Goal: Browse casually: Explore the website without a specific task or goal

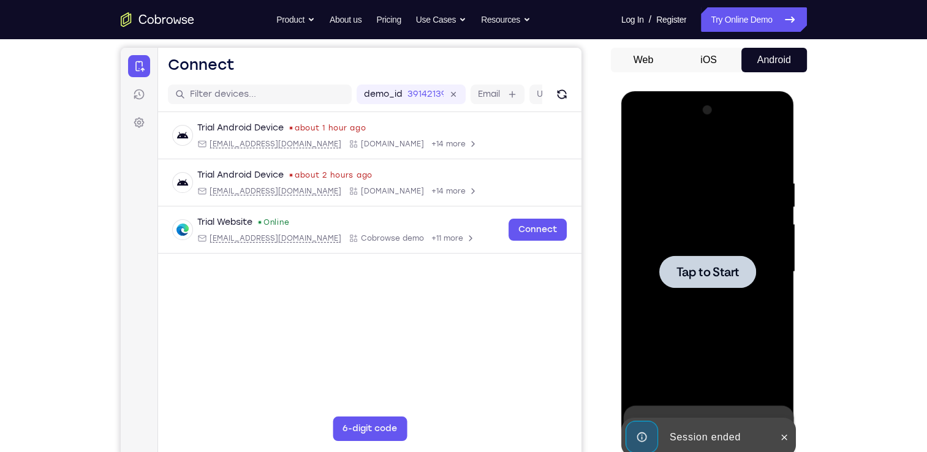
click at [730, 229] on div at bounding box center [708, 271] width 154 height 343
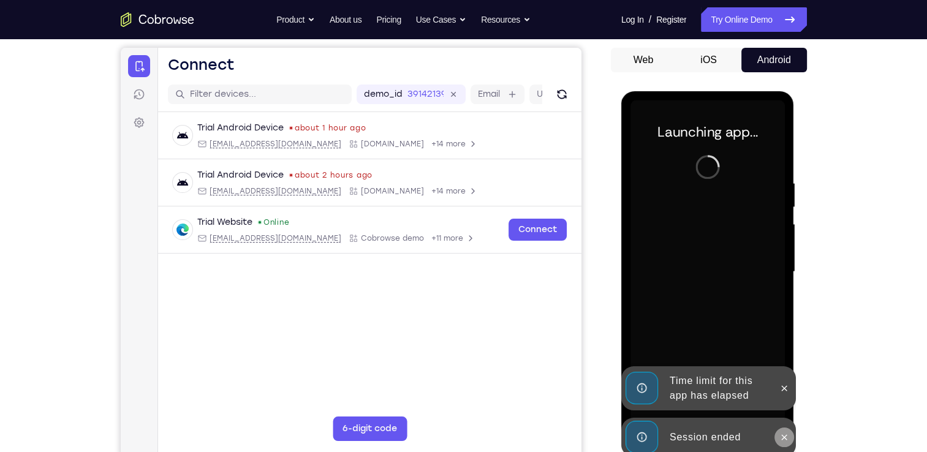
click at [780, 438] on button at bounding box center [785, 438] width 20 height 20
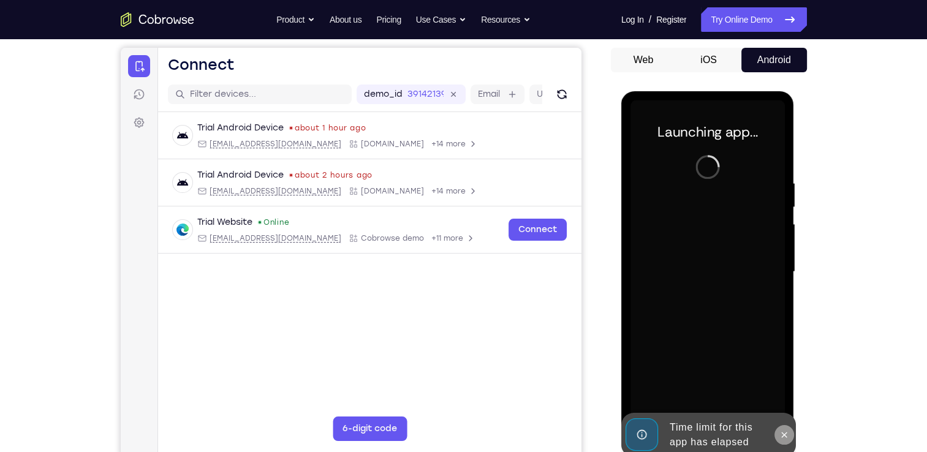
click at [785, 439] on icon at bounding box center [784, 435] width 10 height 10
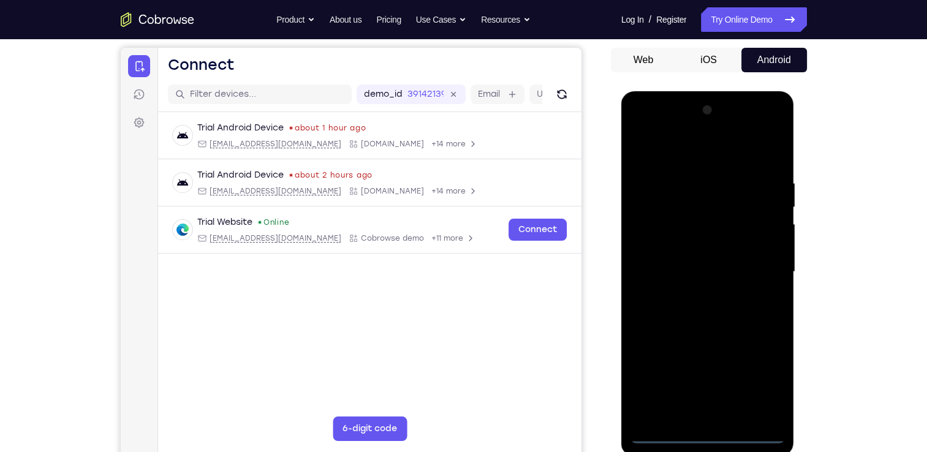
click at [709, 438] on div at bounding box center [708, 271] width 154 height 343
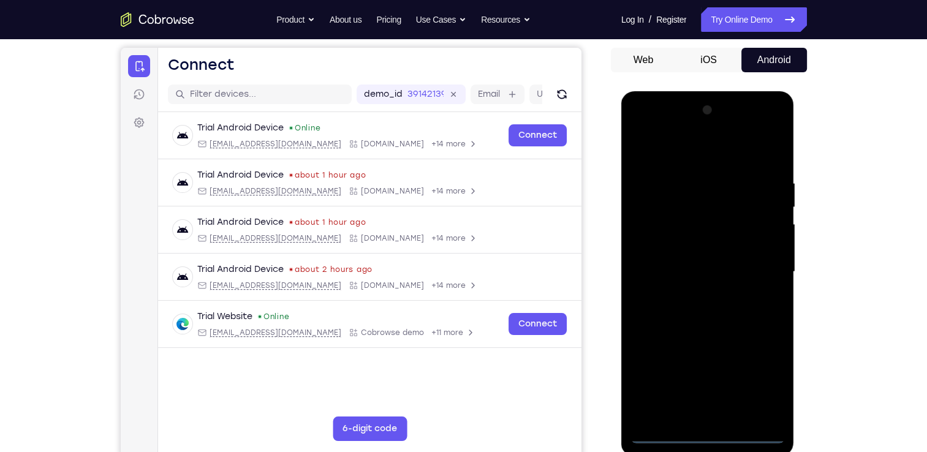
click at [760, 378] on div at bounding box center [708, 271] width 154 height 343
click at [670, 149] on div at bounding box center [708, 271] width 154 height 343
click at [767, 267] on div at bounding box center [708, 271] width 154 height 343
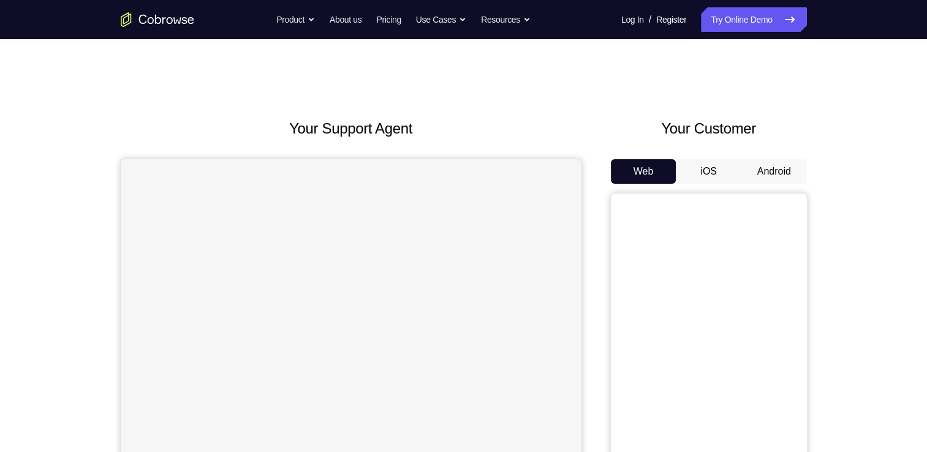
click at [762, 159] on button "Android" at bounding box center [774, 171] width 66 height 25
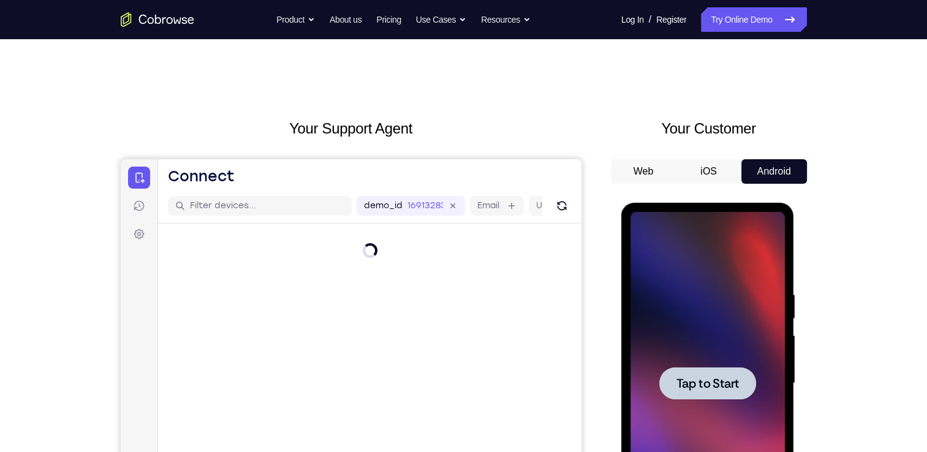
click at [772, 381] on div at bounding box center [708, 383] width 154 height 343
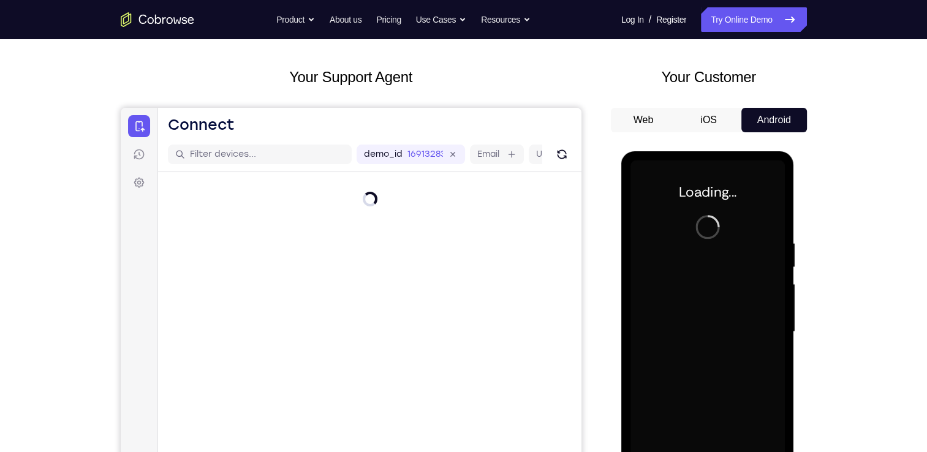
scroll to position [53, 0]
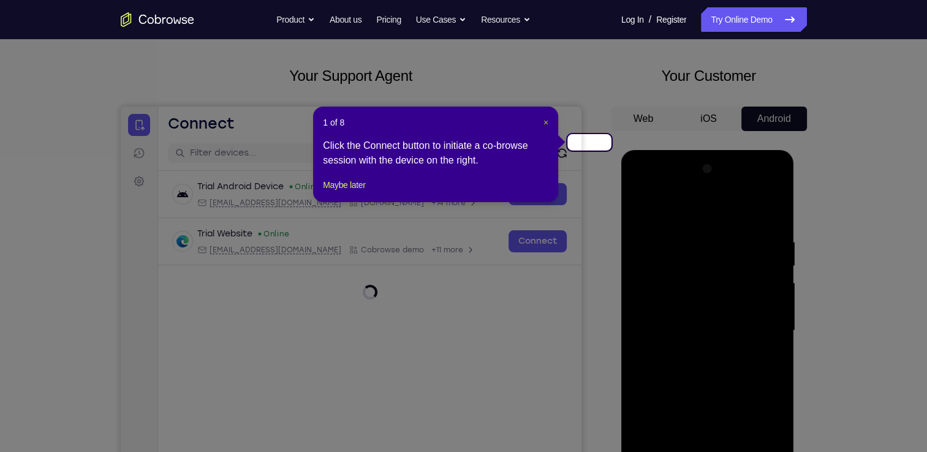
click at [549, 116] on div "1 of 8 × Click the Connect button to initiate a co-browse session with the devi…" at bounding box center [435, 155] width 245 height 96
click at [548, 118] on span "×" at bounding box center [546, 123] width 5 height 10
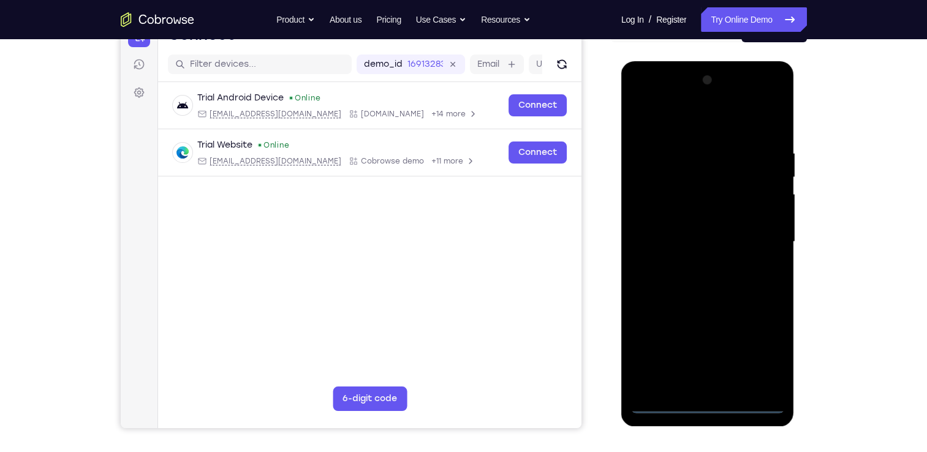
scroll to position [142, 0]
click at [705, 406] on div at bounding box center [708, 241] width 154 height 343
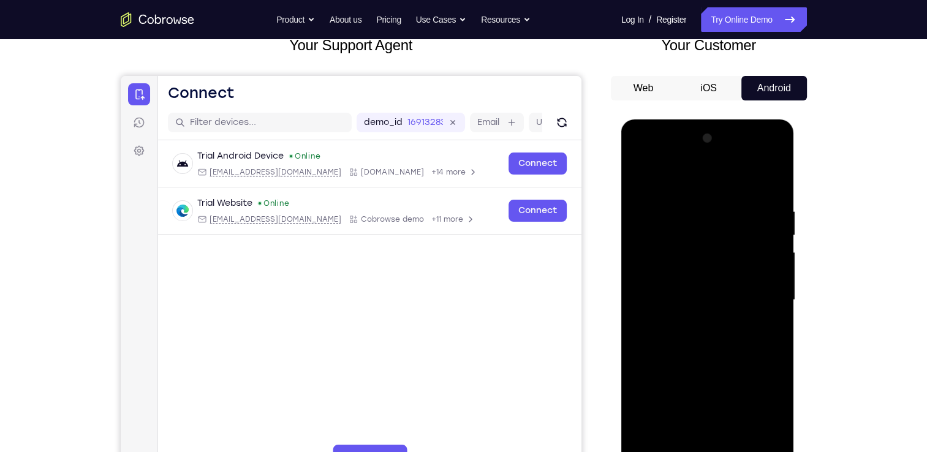
click at [760, 410] on div at bounding box center [708, 300] width 154 height 343
click at [689, 175] on div at bounding box center [708, 300] width 154 height 343
click at [760, 293] on div at bounding box center [708, 300] width 154 height 343
click at [701, 415] on div at bounding box center [708, 300] width 154 height 343
click at [692, 324] on div at bounding box center [708, 300] width 154 height 343
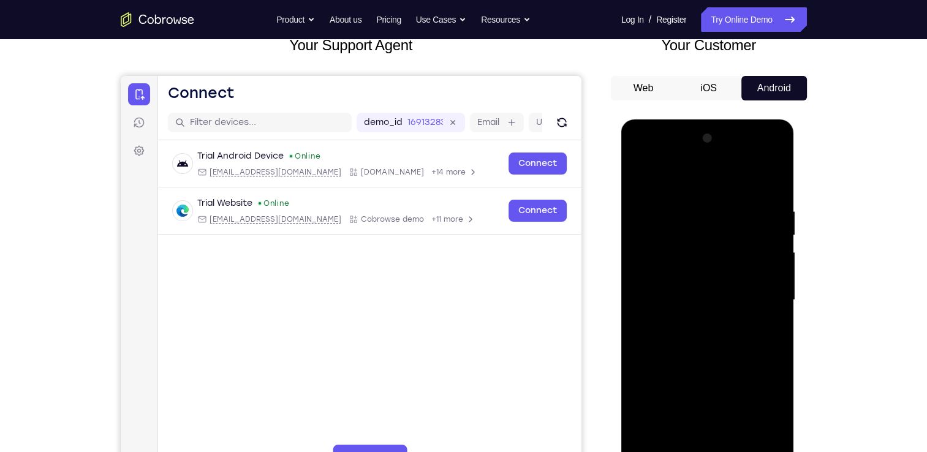
click at [707, 286] on div at bounding box center [708, 300] width 154 height 343
click at [698, 277] on div at bounding box center [708, 300] width 154 height 343
click at [705, 300] on div at bounding box center [708, 300] width 154 height 343
click at [719, 340] on div at bounding box center [708, 300] width 154 height 343
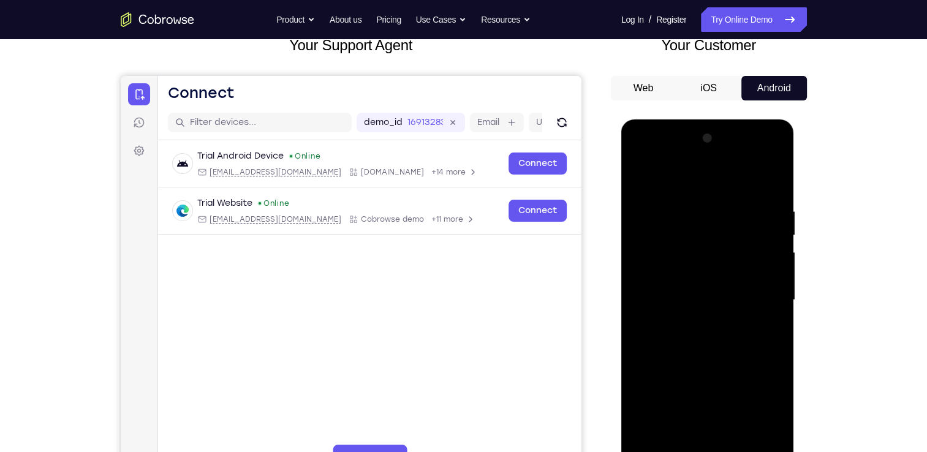
click at [721, 341] on div at bounding box center [708, 300] width 154 height 343
click at [734, 344] on div at bounding box center [708, 300] width 154 height 343
click at [778, 338] on div at bounding box center [708, 300] width 154 height 343
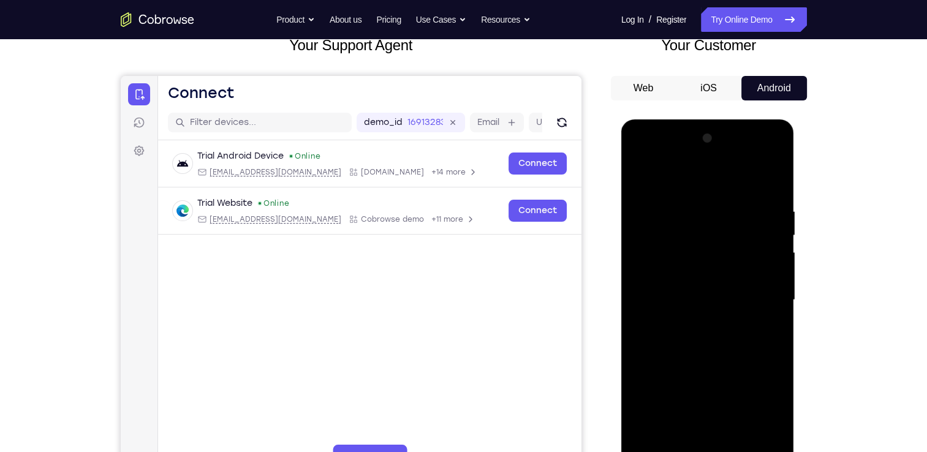
click at [778, 338] on div at bounding box center [708, 300] width 154 height 343
click at [643, 337] on div at bounding box center [708, 300] width 154 height 343
click at [685, 203] on div at bounding box center [708, 300] width 154 height 343
click at [769, 184] on div at bounding box center [708, 300] width 154 height 343
click at [731, 202] on div at bounding box center [708, 300] width 154 height 343
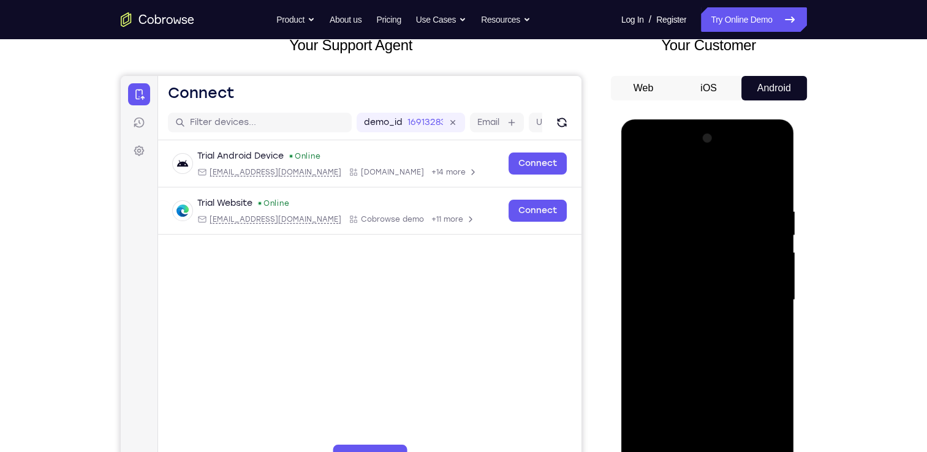
click at [769, 219] on div at bounding box center [708, 300] width 154 height 343
click at [771, 183] on div at bounding box center [708, 300] width 154 height 343
drag, startPoint x: 705, startPoint y: 184, endPoint x: 713, endPoint y: 455, distance: 271.0
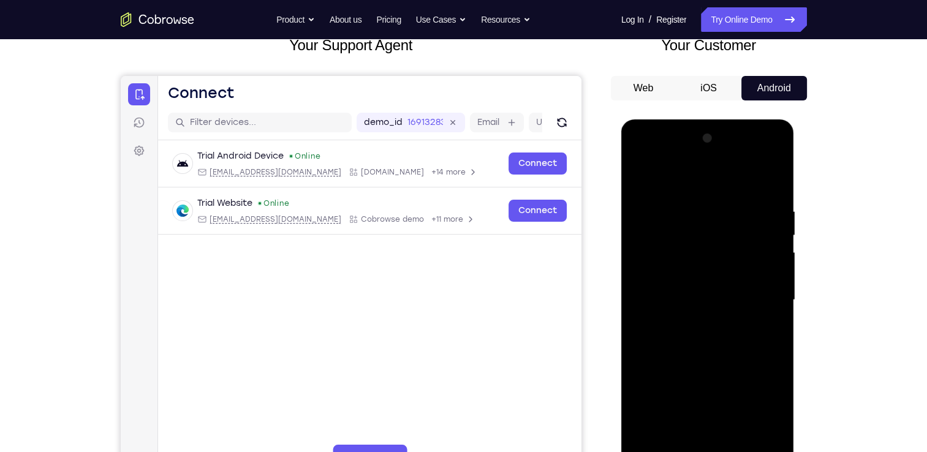
click at [713, 452] on div at bounding box center [708, 300] width 154 height 343
click at [712, 185] on div at bounding box center [708, 300] width 154 height 343
click at [775, 187] on div at bounding box center [708, 300] width 154 height 343
click at [707, 233] on div at bounding box center [708, 300] width 154 height 343
drag, startPoint x: 710, startPoint y: 180, endPoint x: 709, endPoint y: 387, distance: 206.5
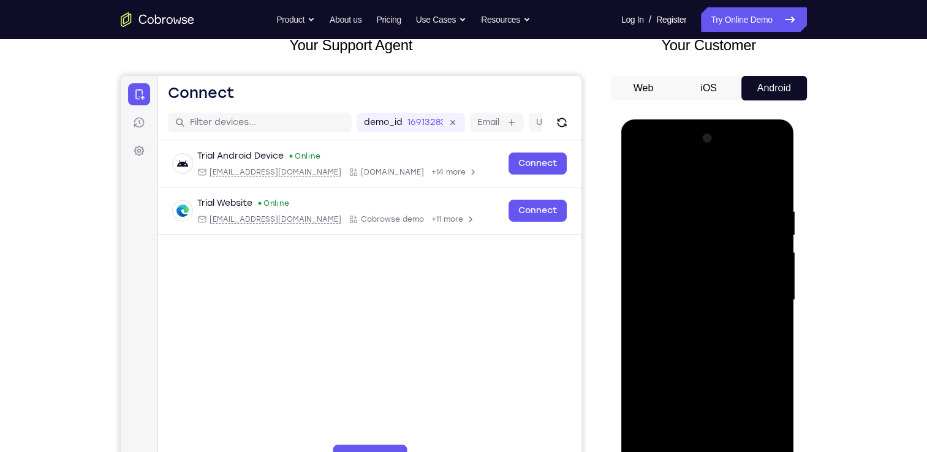
click at [709, 387] on div at bounding box center [708, 300] width 154 height 343
